Goal: Navigation & Orientation: Find specific page/section

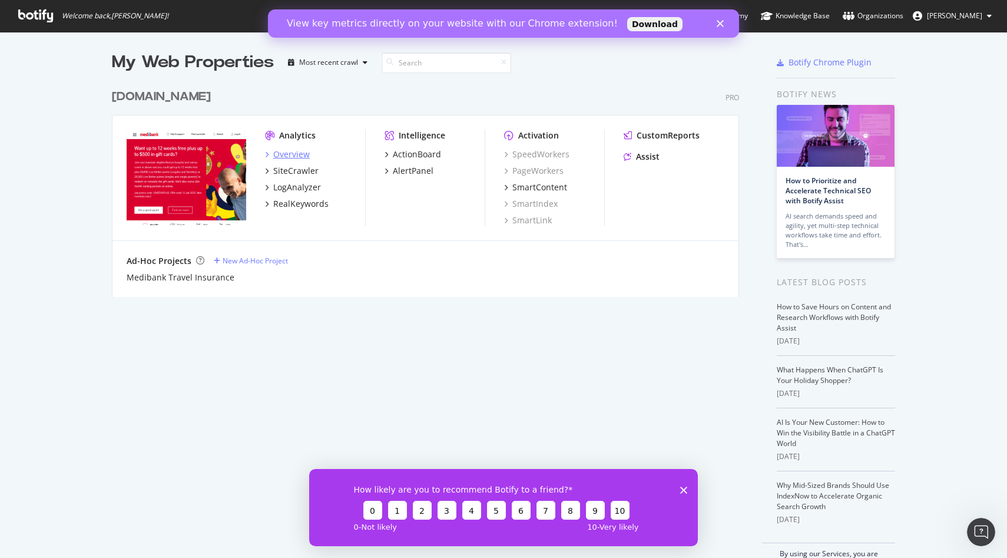
click at [296, 156] on div "Overview" at bounding box center [291, 154] width 37 height 12
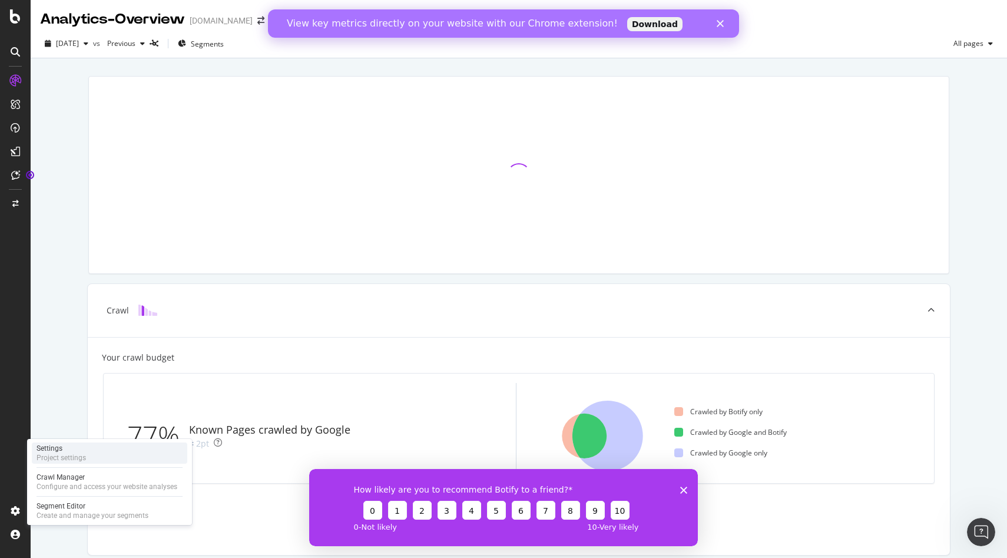
click at [89, 458] on div "Settings Project settings" at bounding box center [109, 452] width 155 height 21
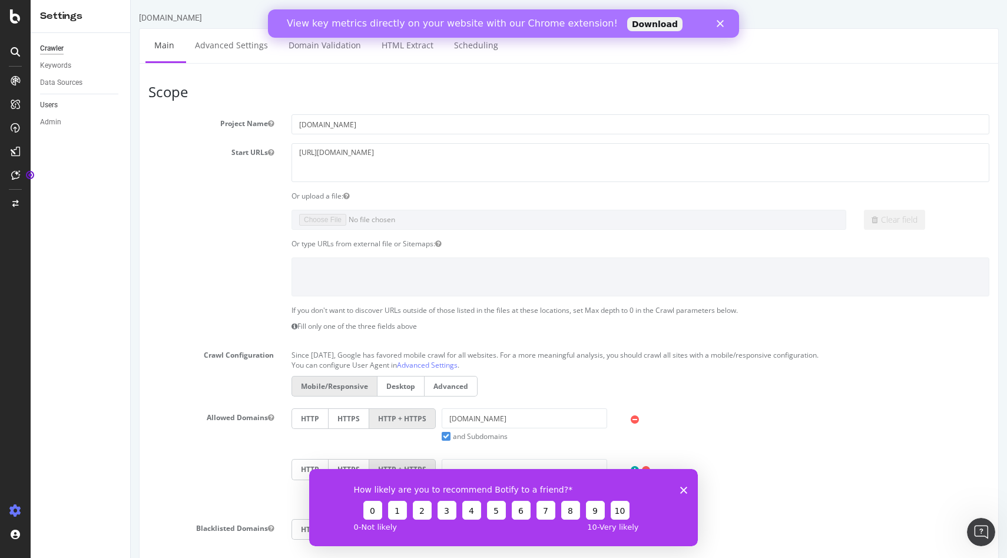
click at [71, 107] on link "Users" at bounding box center [81, 105] width 82 height 12
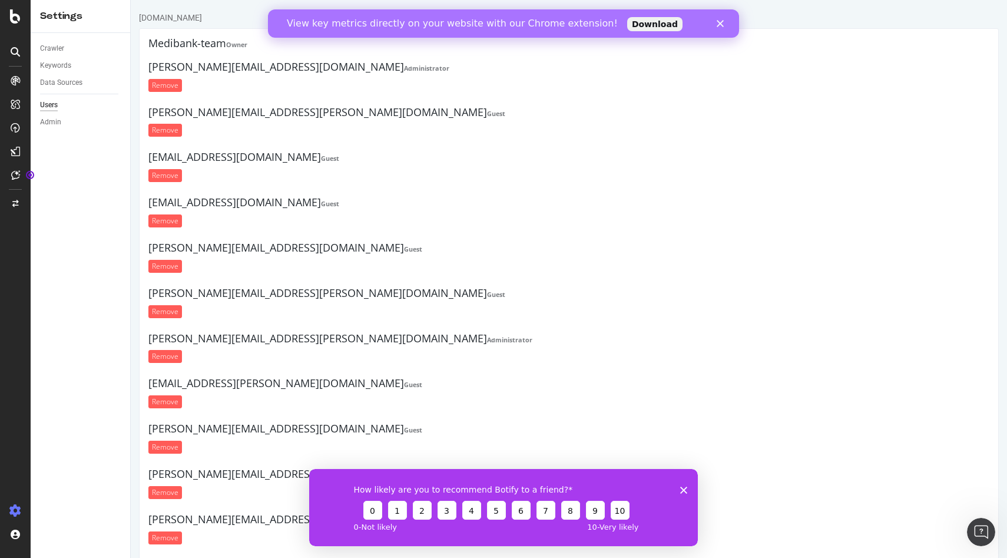
click at [720, 25] on icon "Close" at bounding box center [720, 23] width 7 height 7
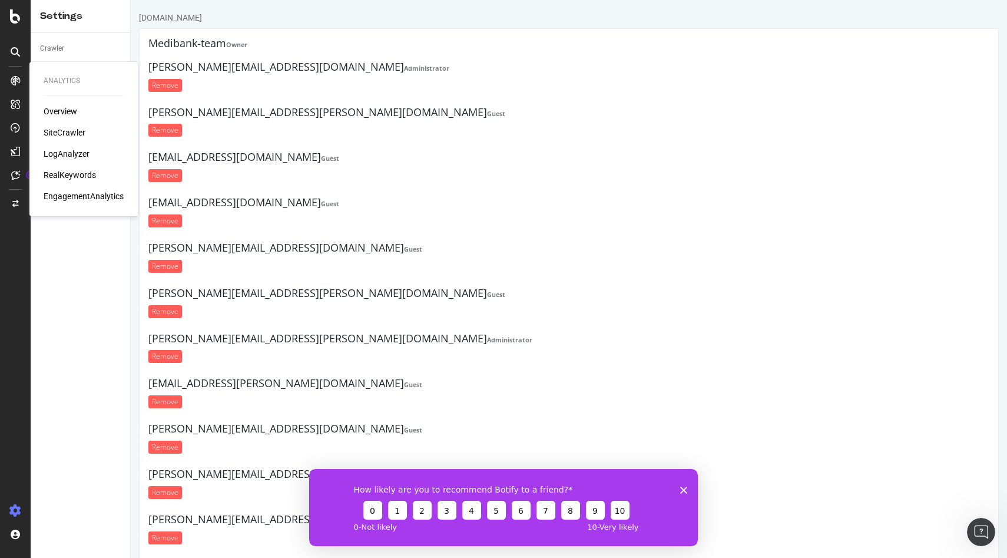
click at [87, 132] on div "SiteCrawler" at bounding box center [84, 133] width 80 height 12
click at [71, 131] on div "SiteCrawler" at bounding box center [65, 133] width 42 height 12
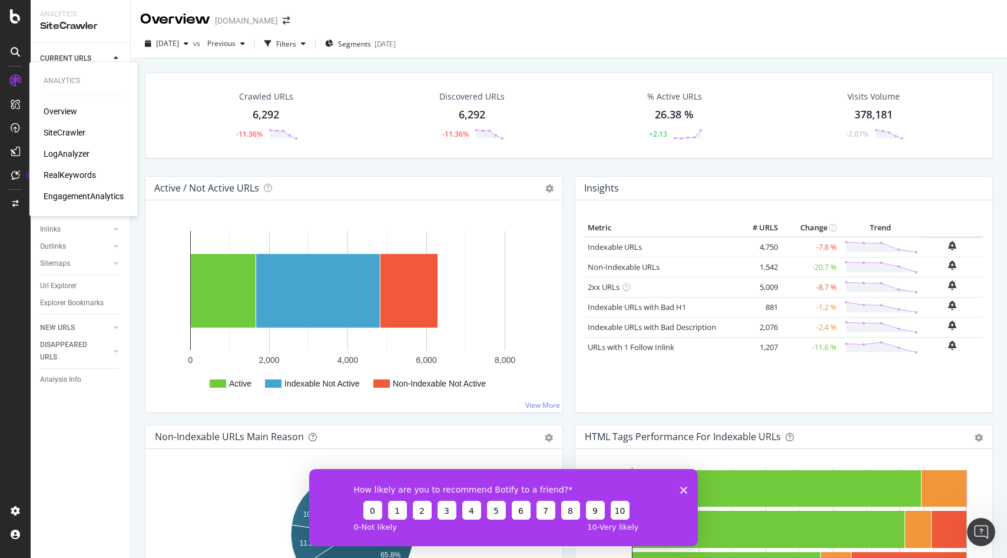
click at [66, 111] on div "Overview" at bounding box center [61, 111] width 34 height 12
